Goal: Find specific page/section: Find specific page/section

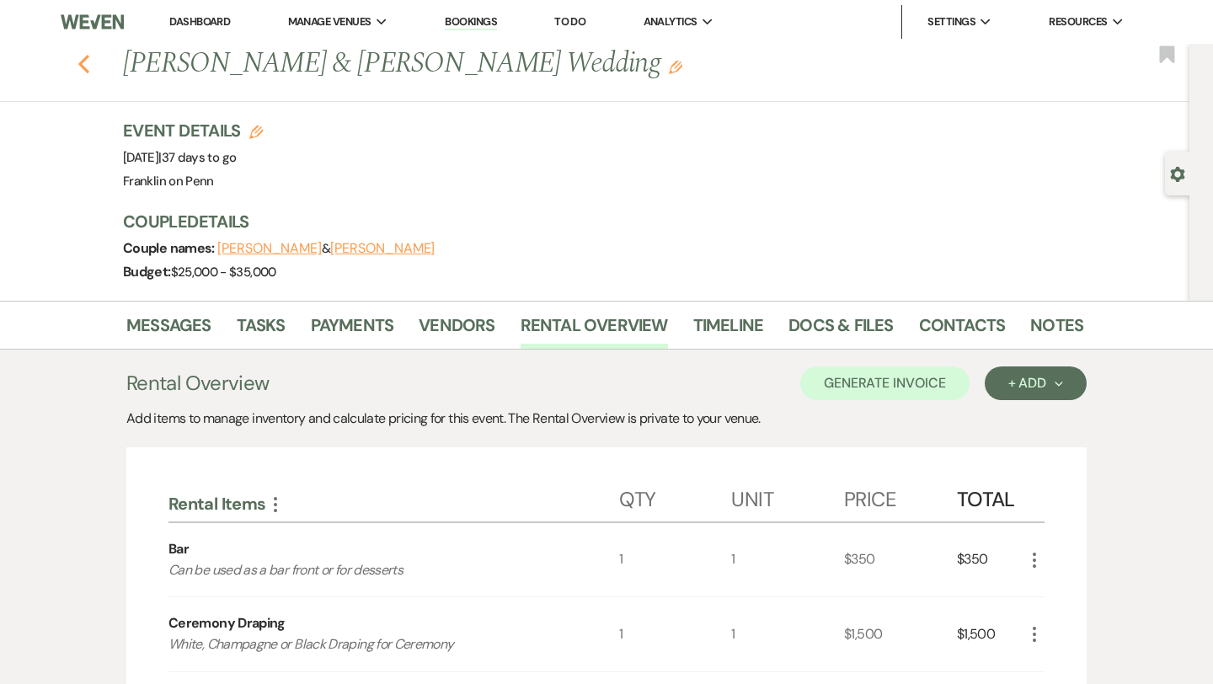
click at [83, 64] on icon "Previous" at bounding box center [84, 64] width 13 height 20
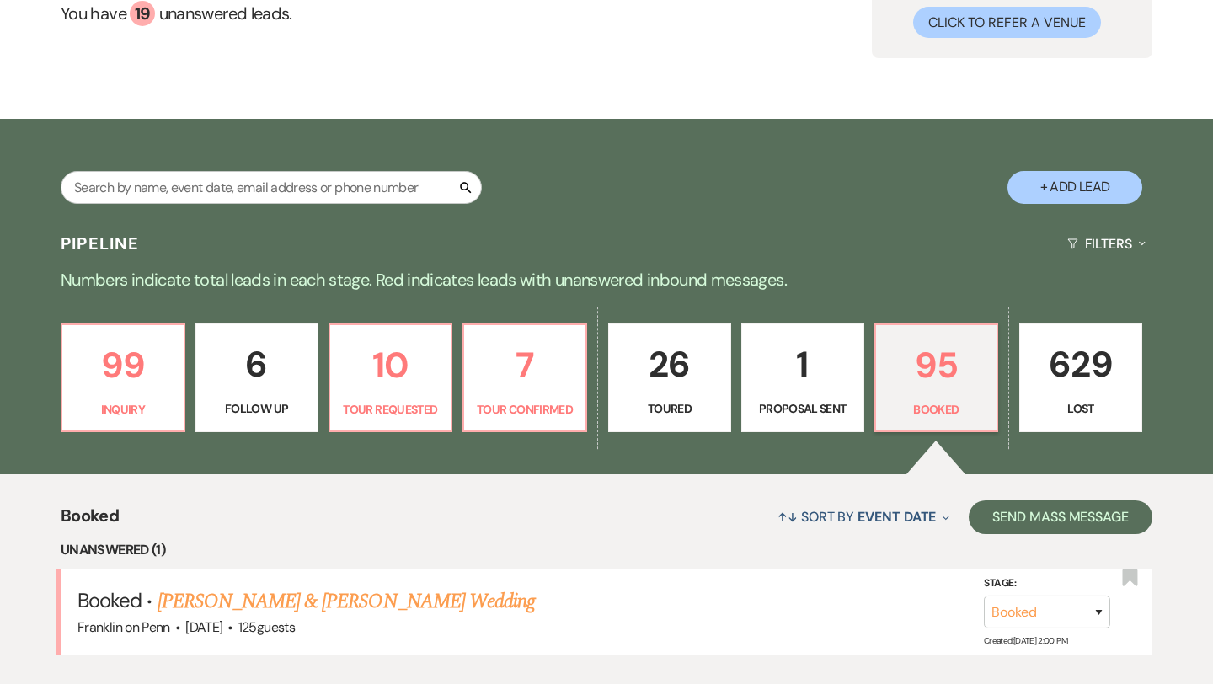
scroll to position [261, 0]
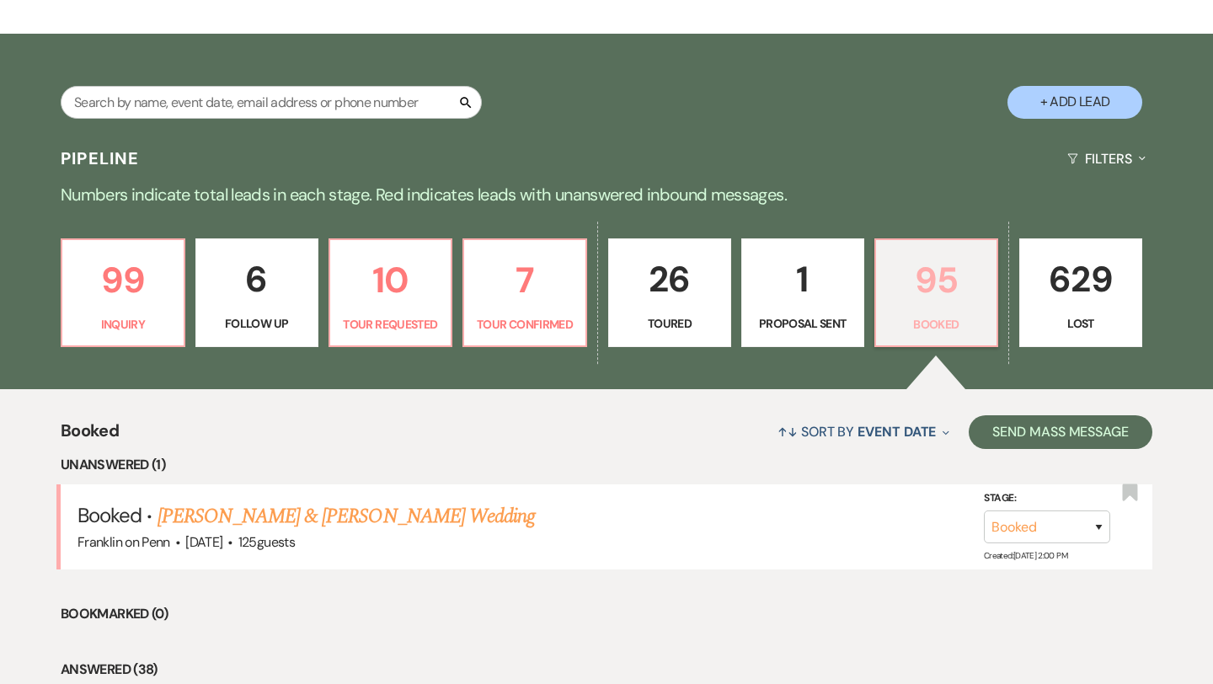
click at [937, 281] on p "95" at bounding box center [936, 280] width 101 height 56
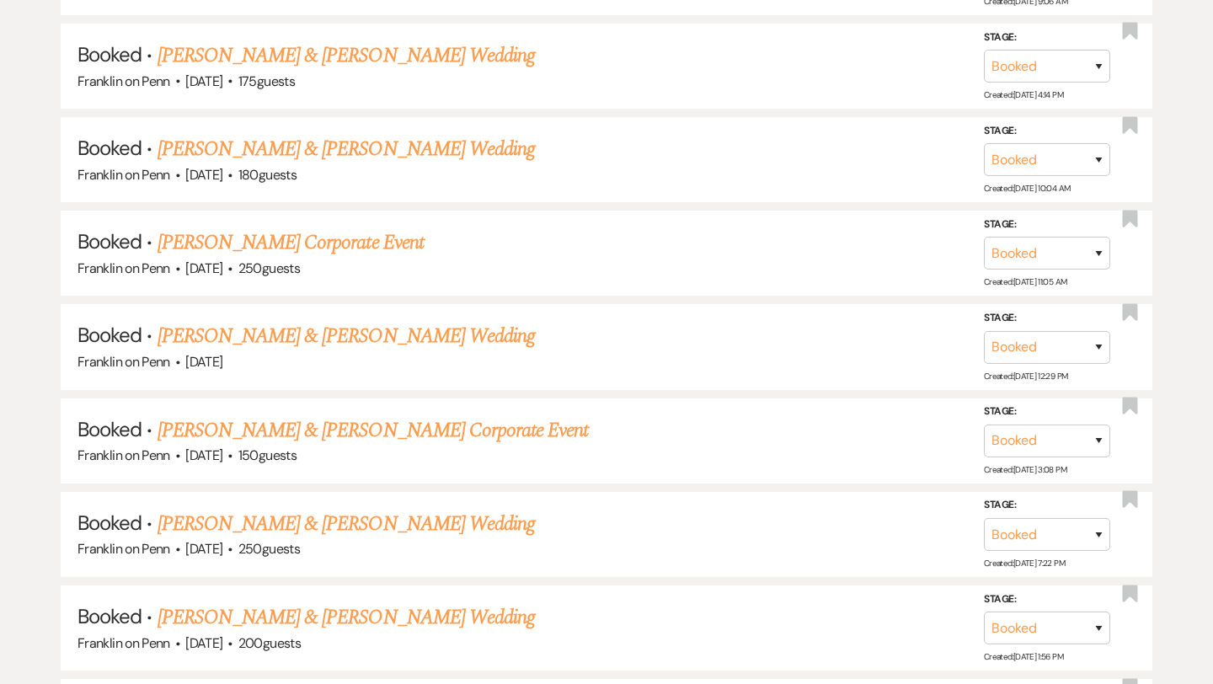
scroll to position [1677, 0]
click at [497, 419] on link "[PERSON_NAME] & [PERSON_NAME] Corporate Event" at bounding box center [373, 430] width 431 height 30
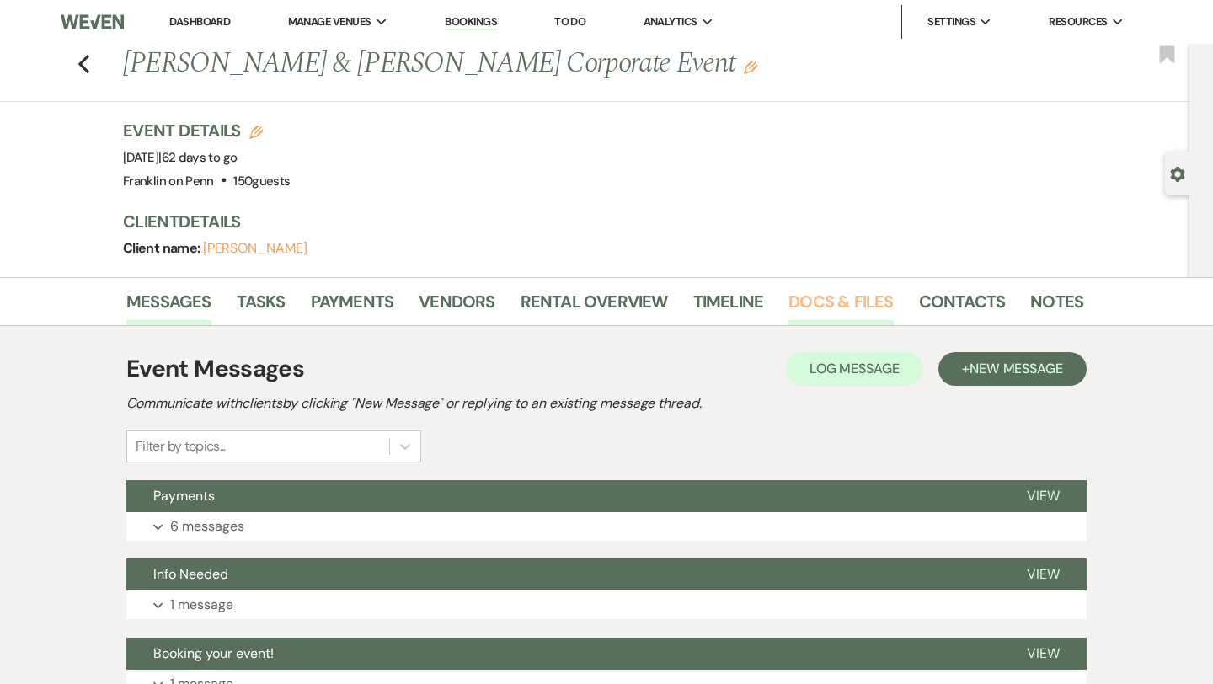
click at [816, 305] on link "Docs & Files" at bounding box center [841, 306] width 104 height 37
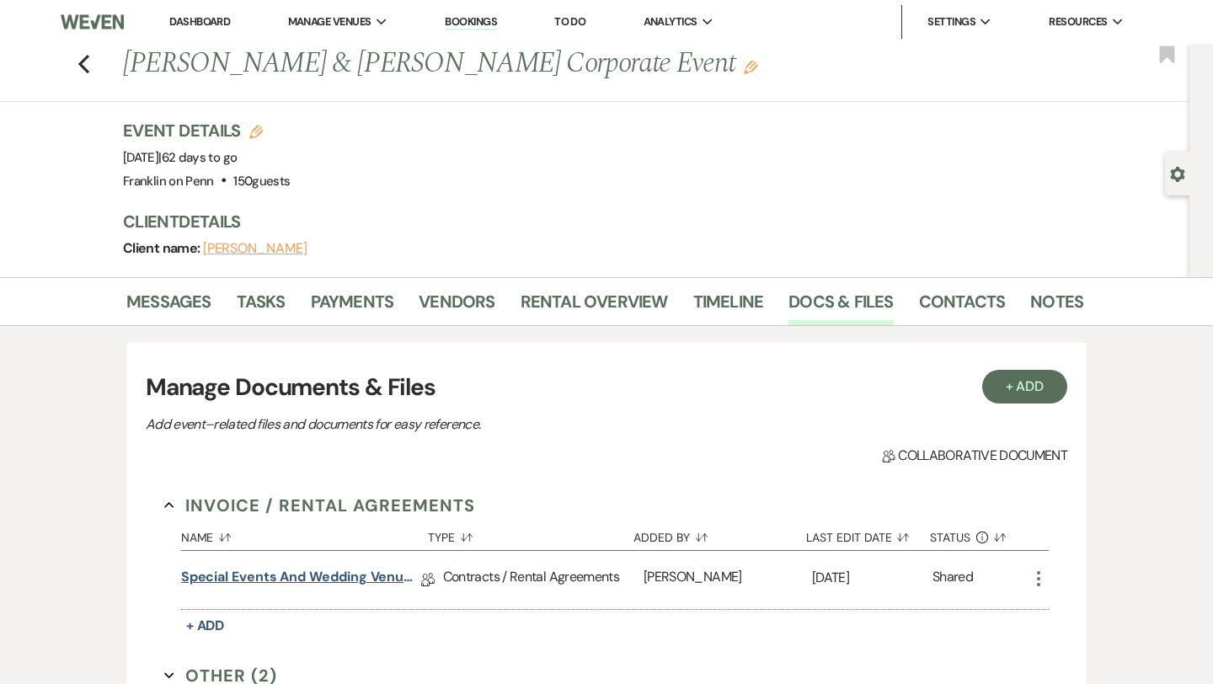
click at [378, 576] on link "Special Events and Wedding Venue Contract" at bounding box center [301, 580] width 240 height 26
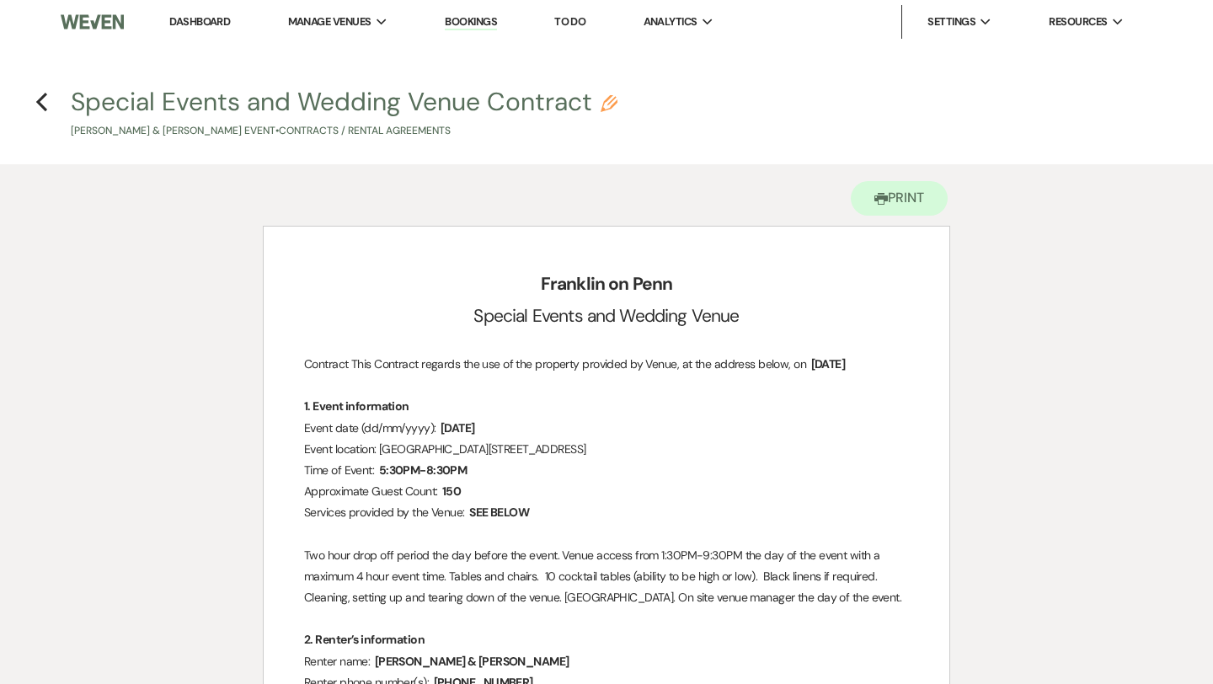
scroll to position [12, 0]
